Goal: Transaction & Acquisition: Purchase product/service

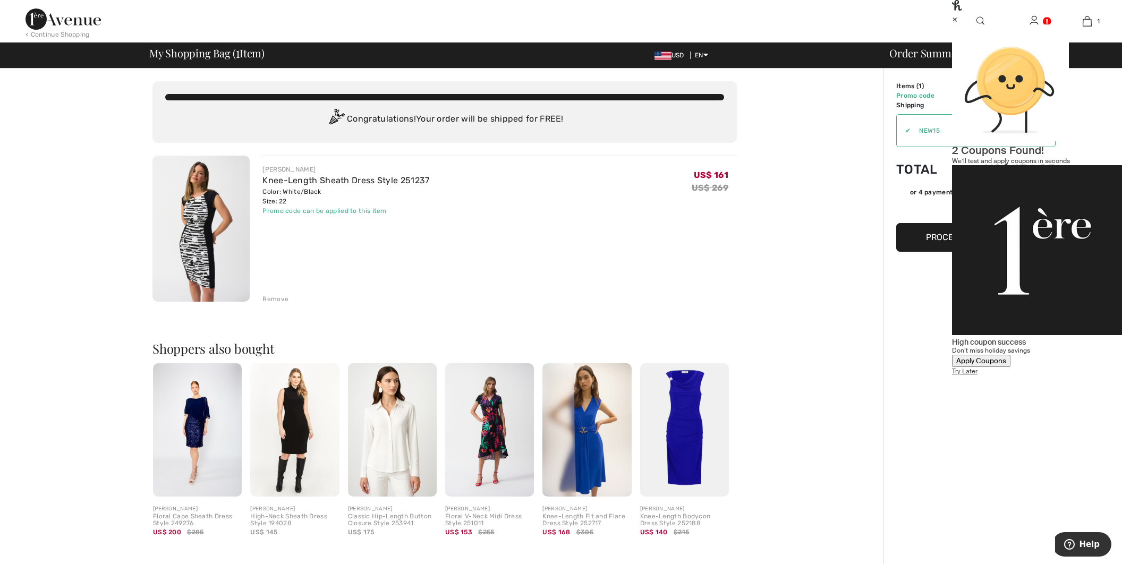
click at [1101, 23] on div "×" at bounding box center [1037, 18] width 170 height 11
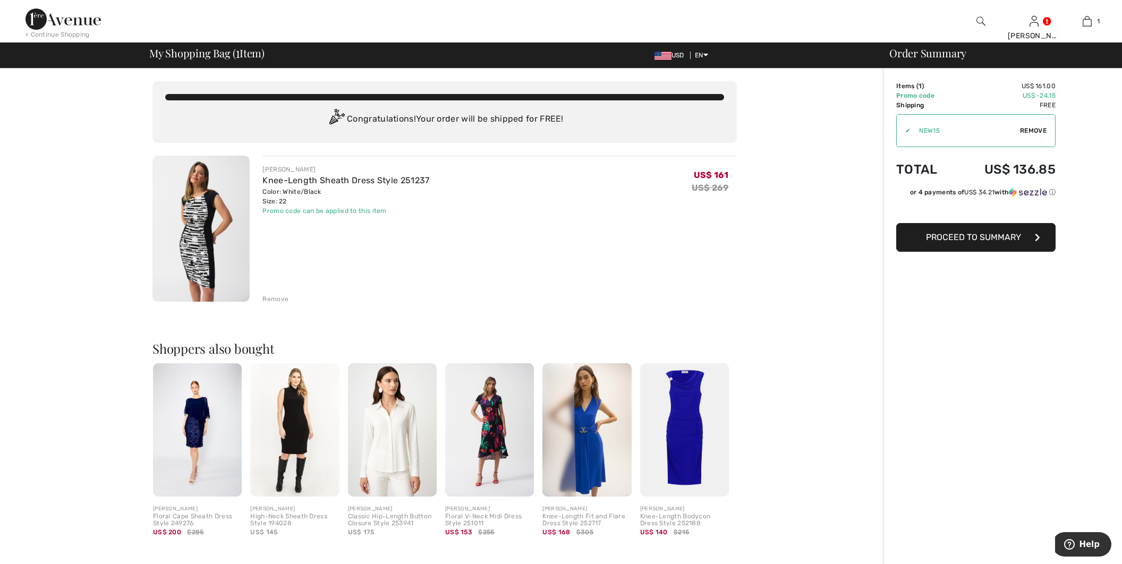
click at [390, 418] on img at bounding box center [392, 429] width 89 height 133
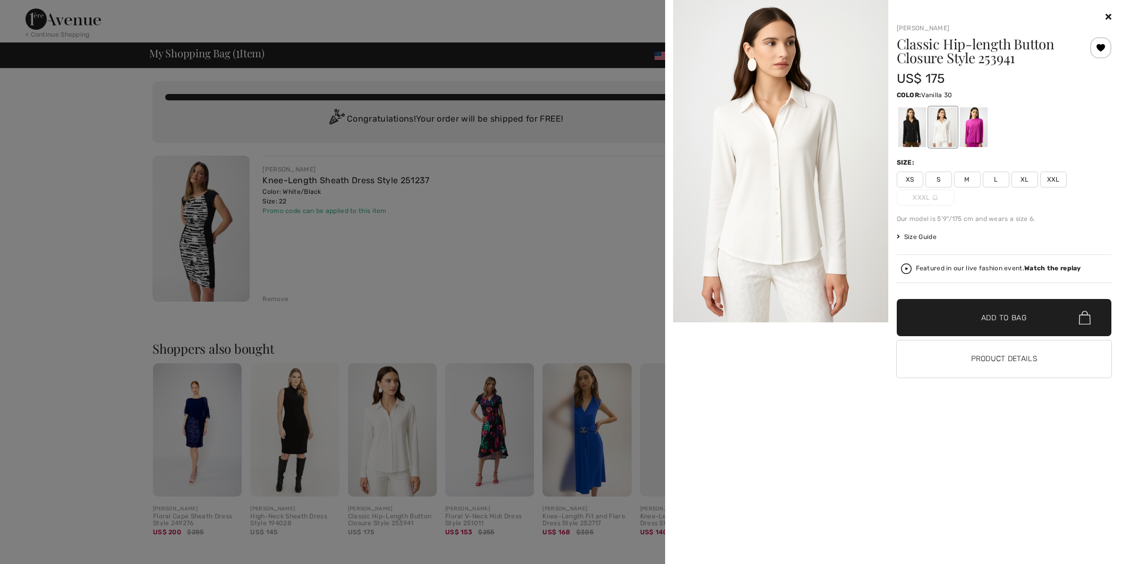
click at [1042, 186] on span "XXL" at bounding box center [1053, 180] width 27 height 16
click at [983, 317] on span "Add to Bag" at bounding box center [1004, 317] width 46 height 11
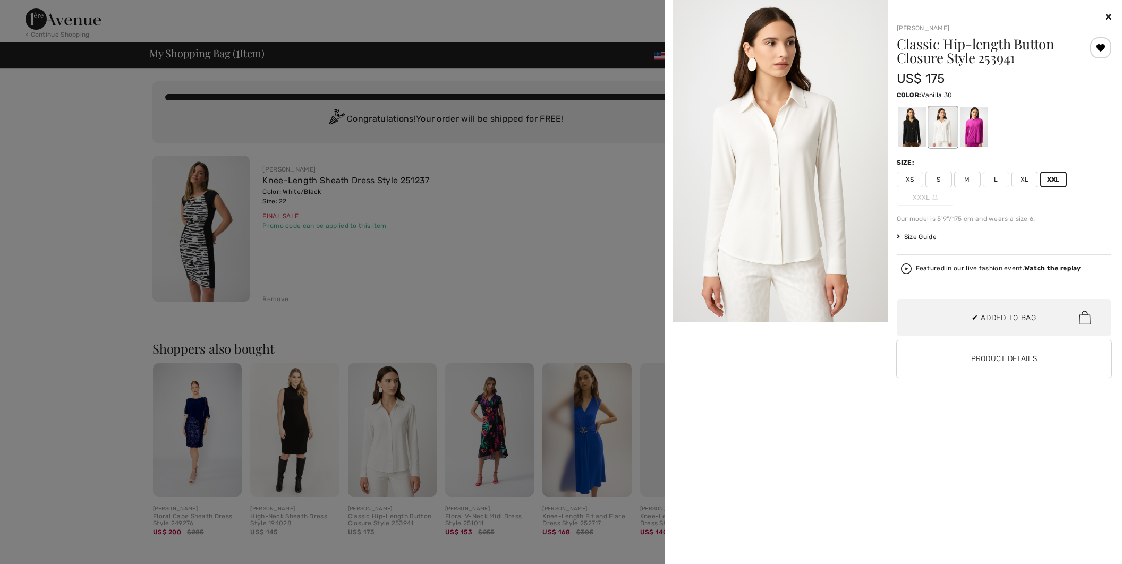
scroll to position [16, 0]
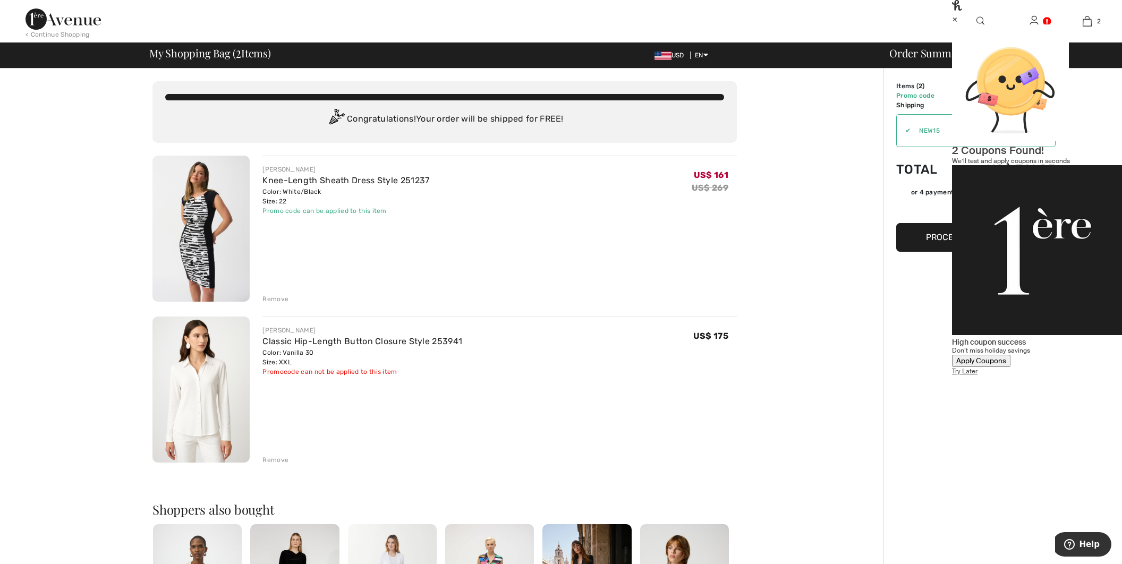
click at [268, 458] on div "Remove" at bounding box center [275, 460] width 26 height 10
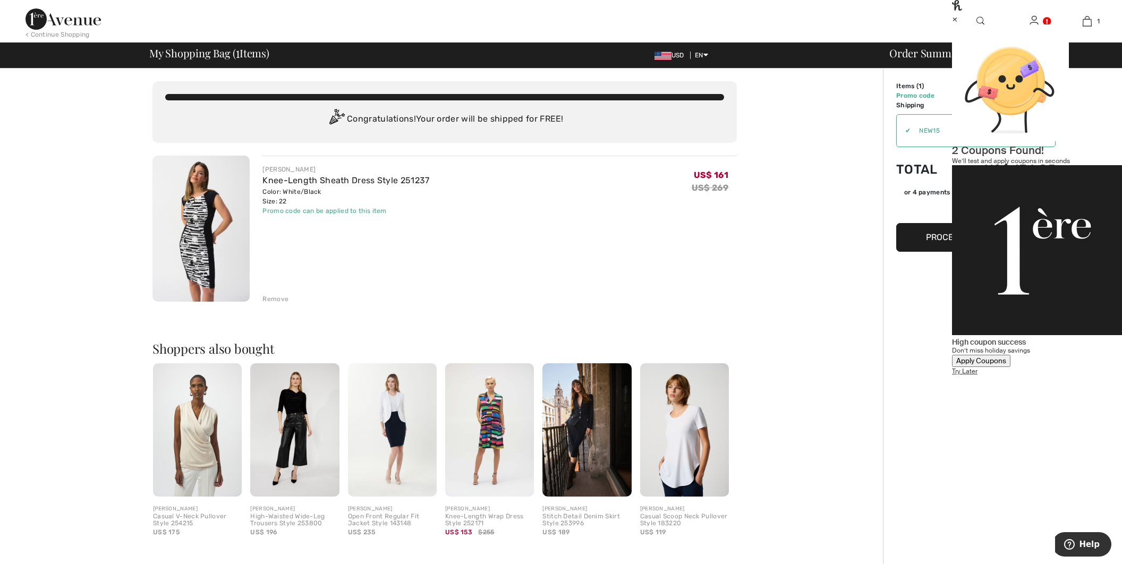
click at [380, 426] on img at bounding box center [392, 429] width 89 height 133
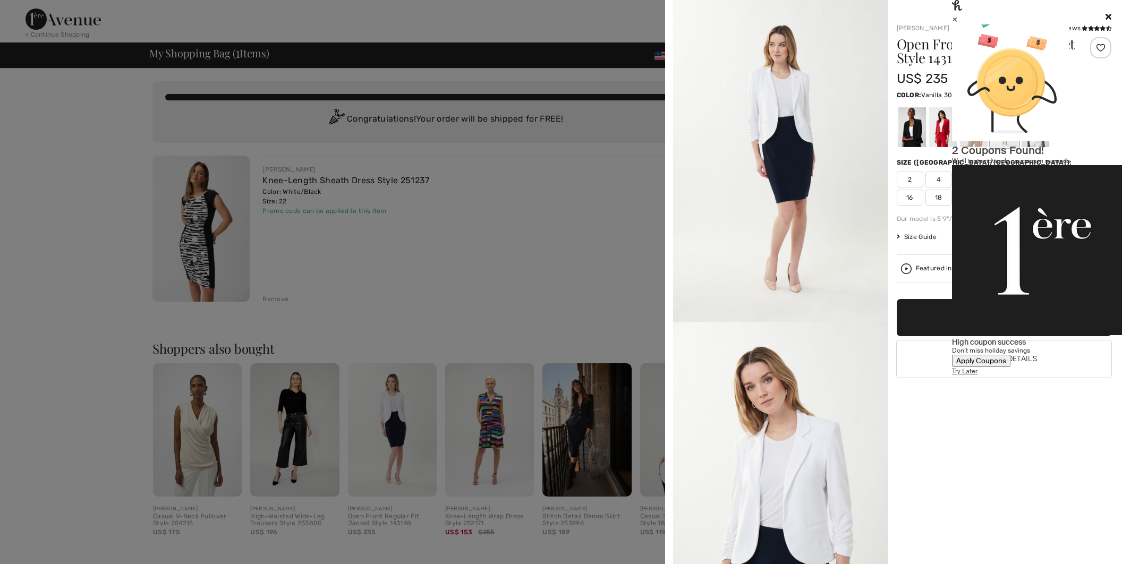
click at [1098, 22] on div "×" at bounding box center [1037, 18] width 170 height 11
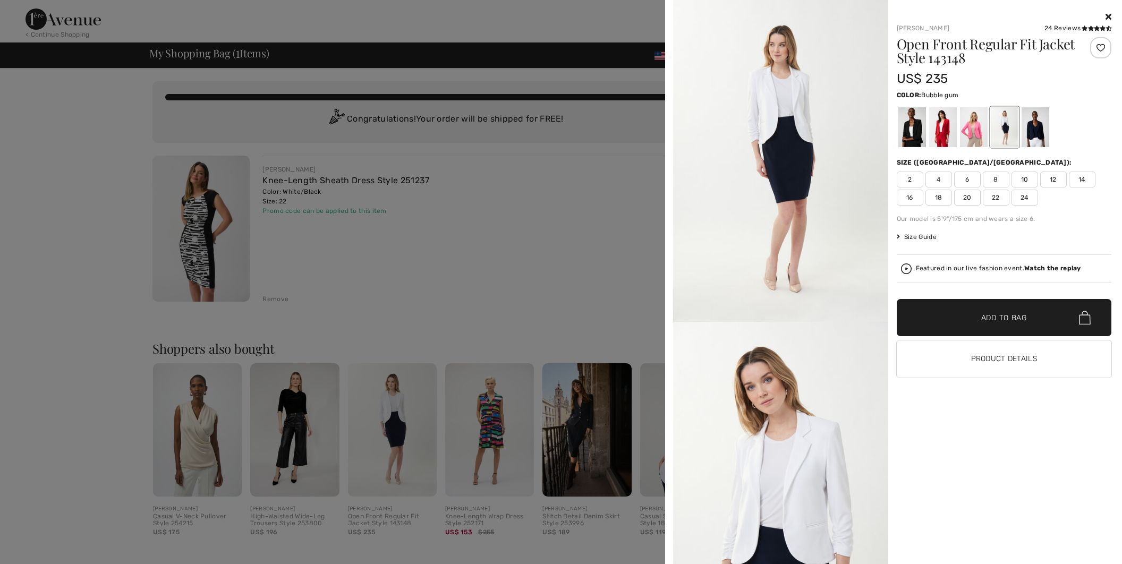
click at [974, 123] on div at bounding box center [974, 127] width 28 height 40
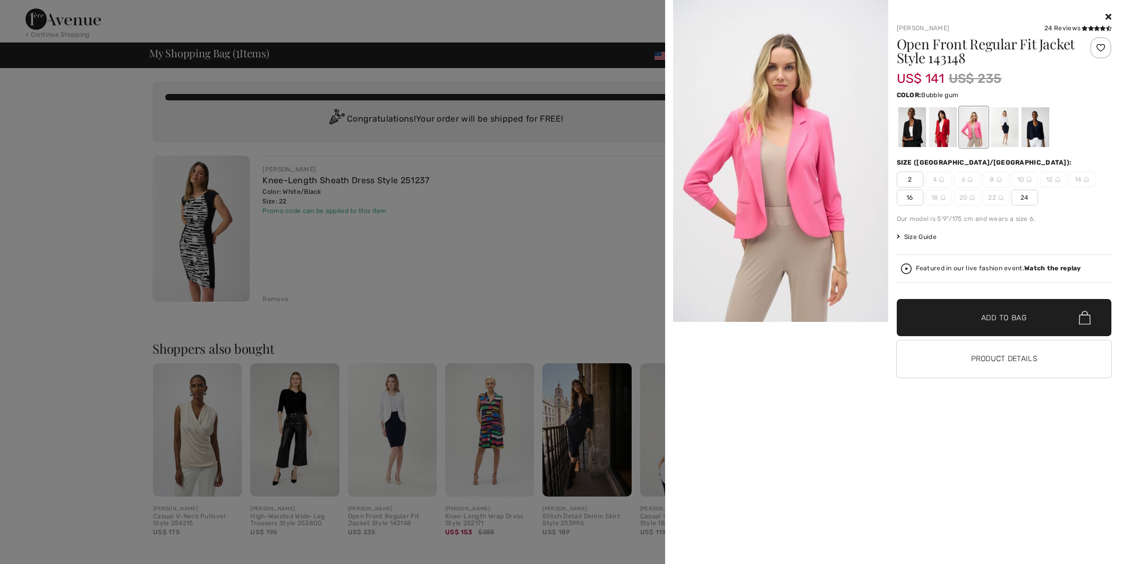
click at [1014, 193] on span "24" at bounding box center [1025, 198] width 27 height 16
click at [1026, 129] on div at bounding box center [1035, 127] width 28 height 40
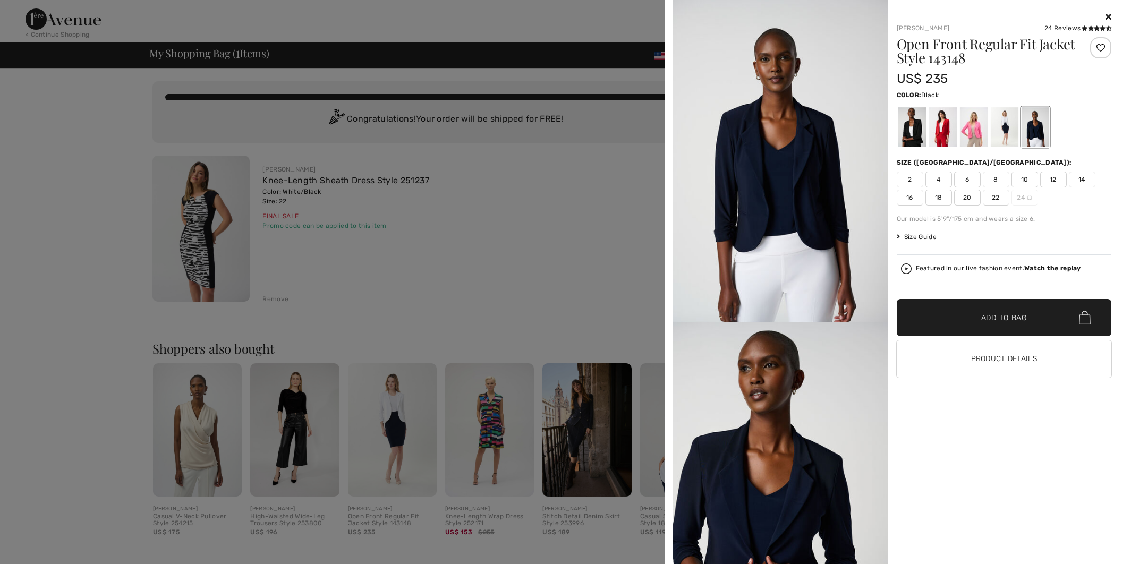
click at [914, 133] on div at bounding box center [912, 127] width 28 height 40
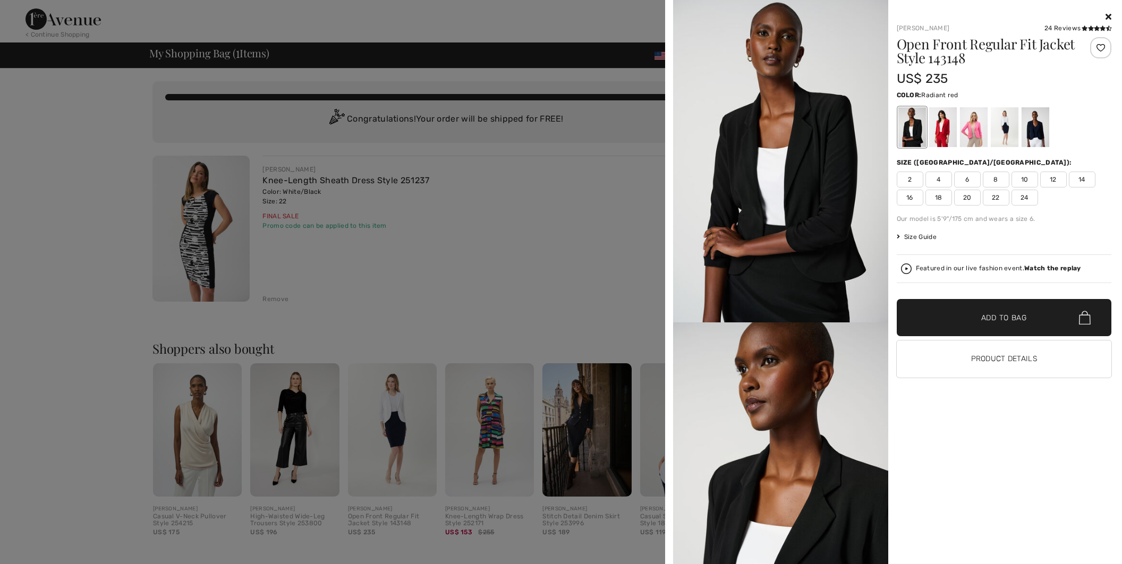
click at [937, 133] on div at bounding box center [943, 127] width 28 height 40
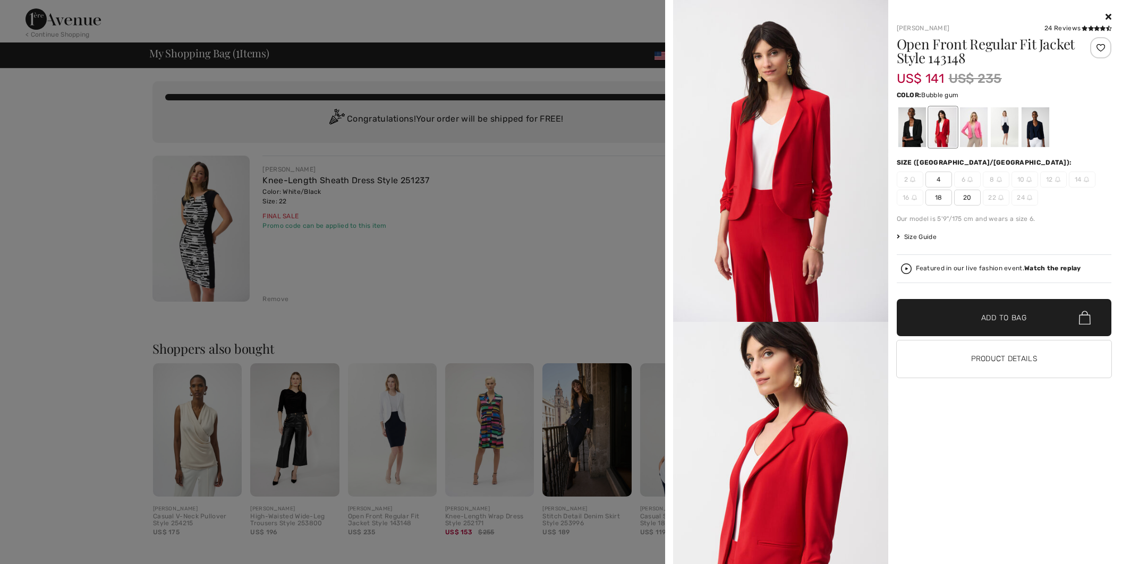
click at [968, 131] on div at bounding box center [974, 127] width 28 height 40
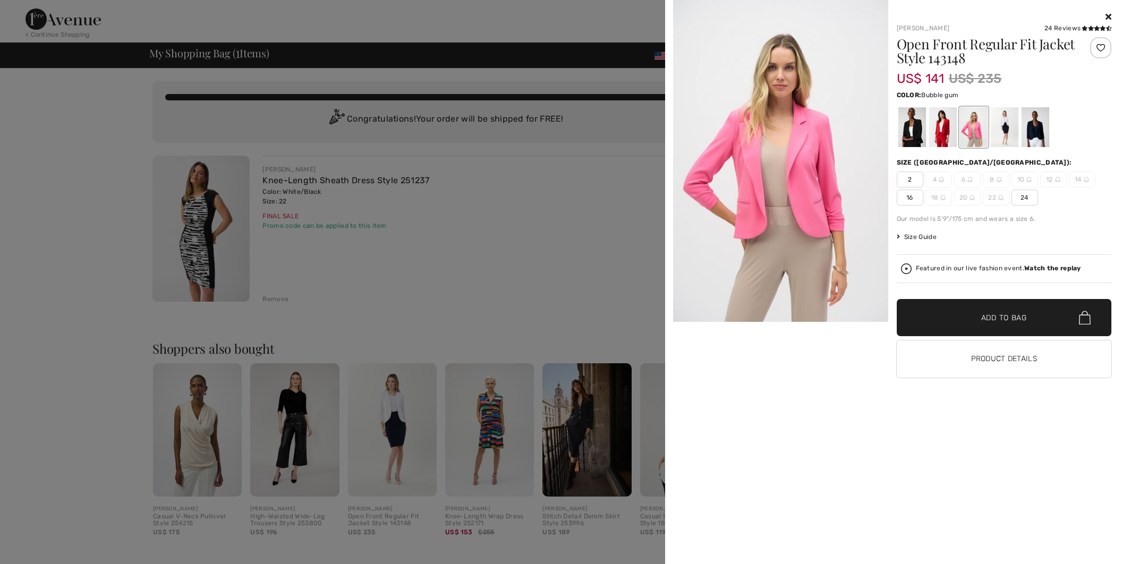
click at [1019, 190] on span "24" at bounding box center [1025, 198] width 27 height 16
click at [969, 306] on span "✔ Added to Bag Add to Bag" at bounding box center [1004, 317] width 215 height 37
